Goal: Find specific page/section: Find specific page/section

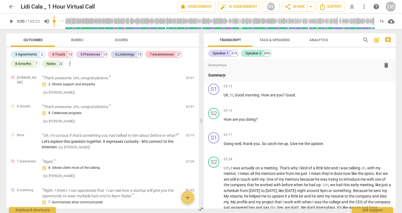
click at [9, 4] on span "arrow_back" at bounding box center [11, 6] width 7 height 7
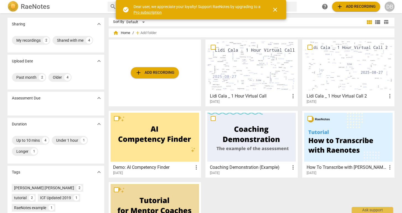
click at [348, 74] on div at bounding box center [348, 65] width 88 height 49
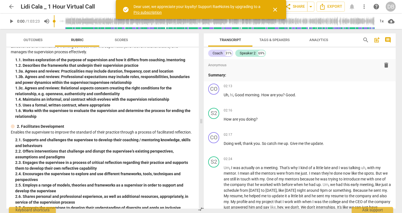
scroll to position [30, 0]
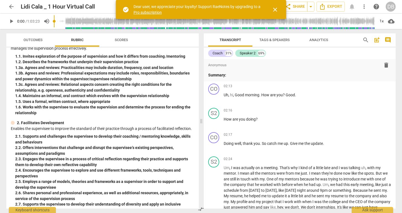
click at [36, 38] on span "Outcomes" at bounding box center [32, 40] width 19 height 4
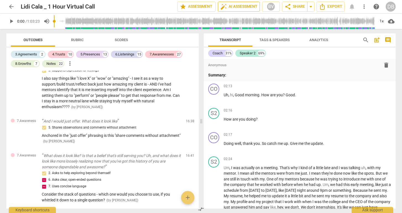
scroll to position [0, 0]
click at [11, 8] on span "arrow_back" at bounding box center [11, 6] width 7 height 7
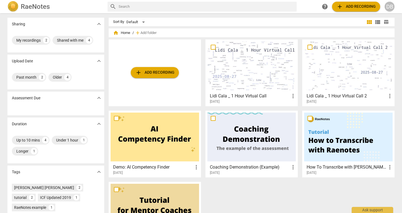
click at [349, 68] on div at bounding box center [348, 65] width 88 height 49
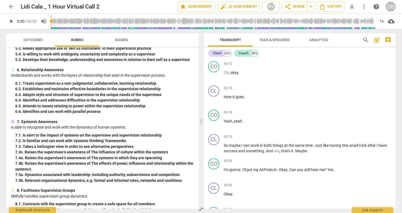
click at [38, 38] on span "Outcomes" at bounding box center [32, 40] width 19 height 4
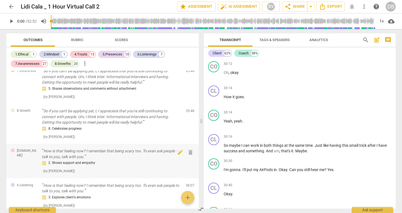
scroll to position [2589, 0]
